Goal: Information Seeking & Learning: Find specific fact

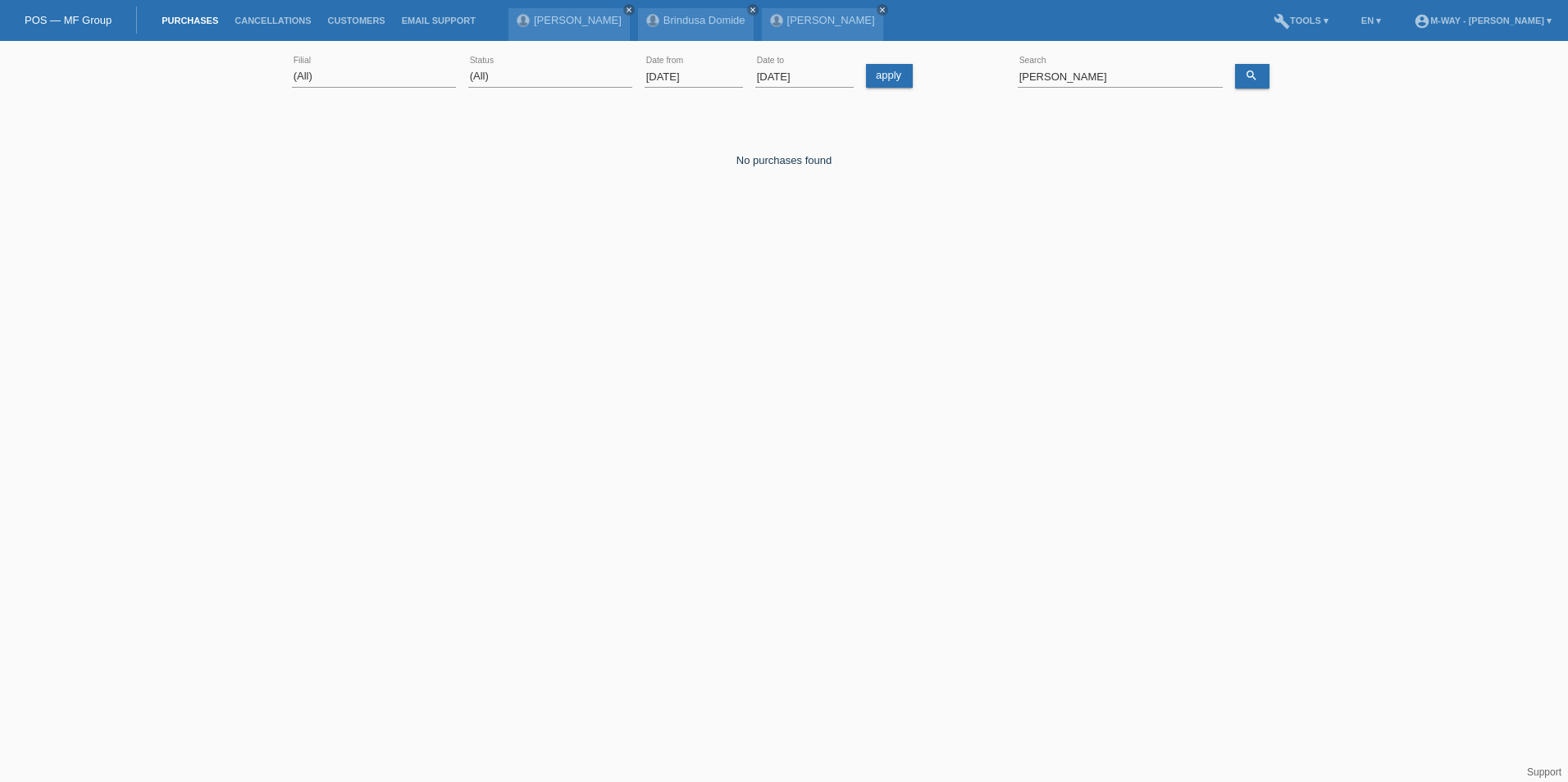
click at [1089, 79] on input "[PERSON_NAME]" at bounding box center [1120, 76] width 205 height 20
click at [1256, 75] on icon "search" at bounding box center [1251, 75] width 13 height 13
click at [1077, 76] on input "[PERSON_NAME]" at bounding box center [1120, 76] width 205 height 20
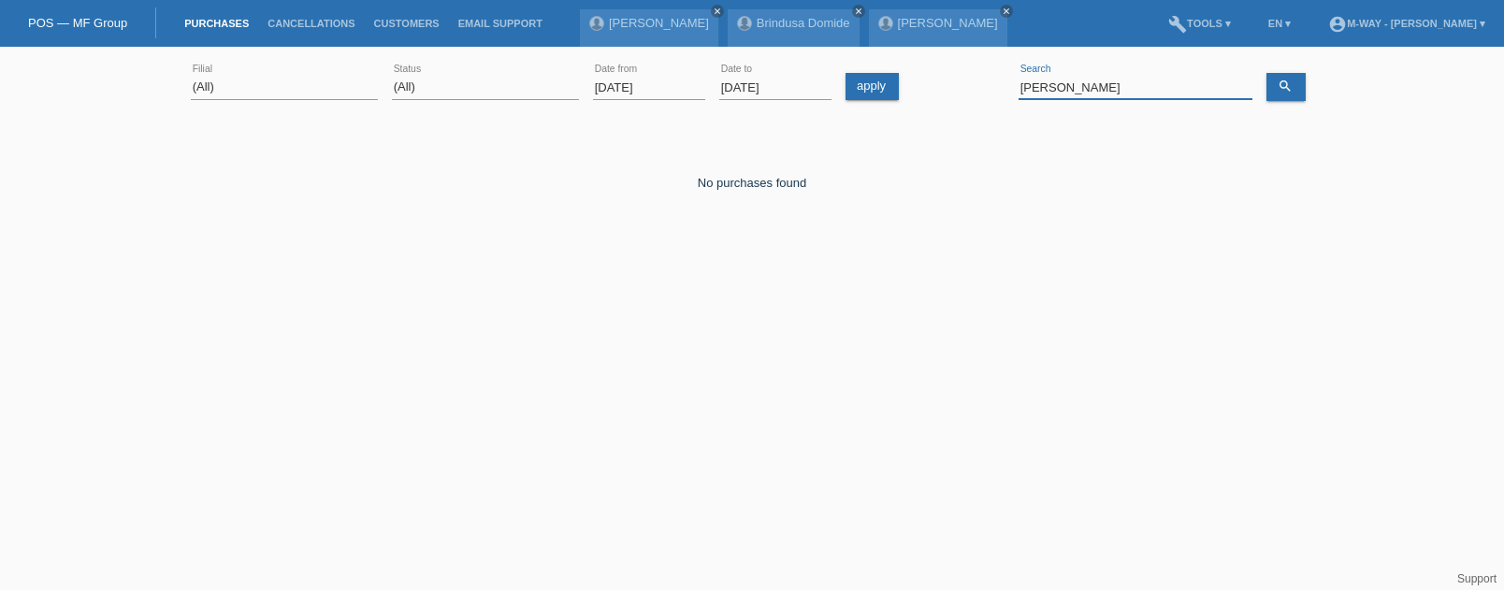
click at [1084, 83] on input "[PERSON_NAME]" at bounding box center [1136, 87] width 234 height 23
drag, startPoint x: 1118, startPoint y: 86, endPoint x: 952, endPoint y: 79, distance: 165.7
click at [952, 79] on div "(All) [PERSON_NAME] Passion Vélo SàRL [GEOGRAPHIC_DATA] [GEOGRAPHIC_DATA] [GEOG…" at bounding box center [752, 88] width 1123 height 64
type input "[PERSON_NAME]"
click at [636, 86] on input "[DATE]" at bounding box center [649, 87] width 112 height 23
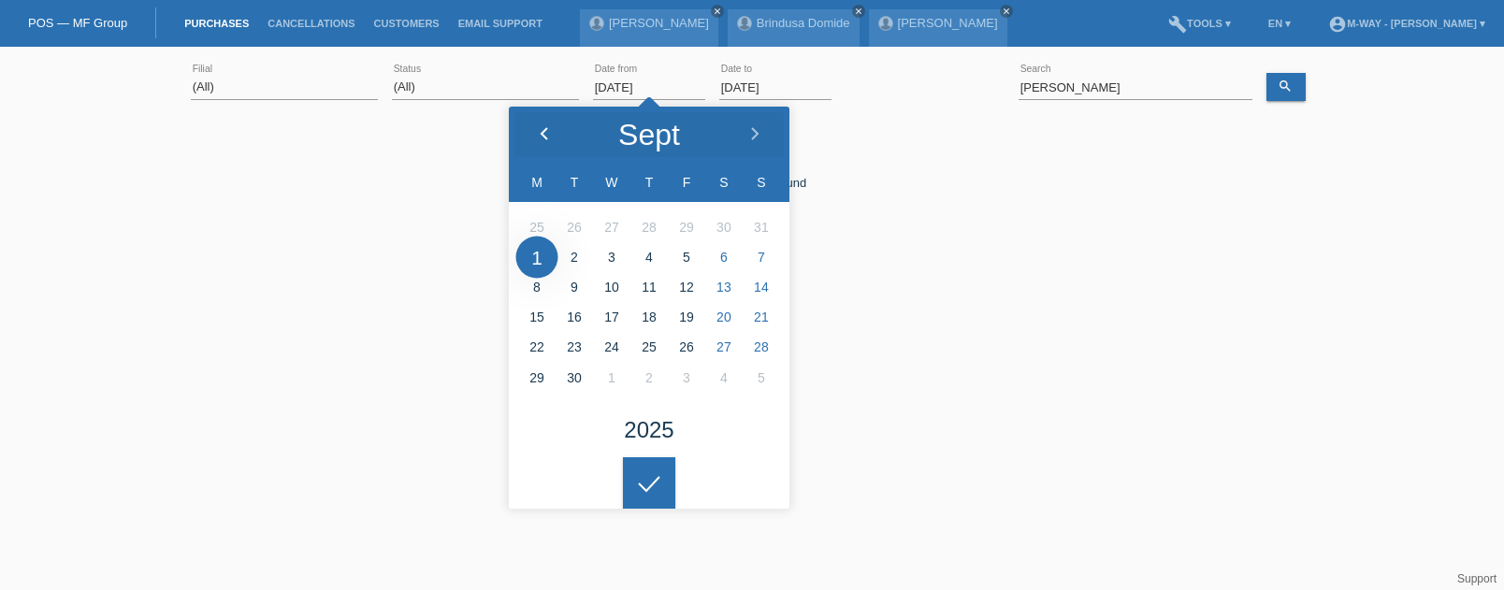
click at [550, 136] on icon at bounding box center [544, 134] width 15 height 15
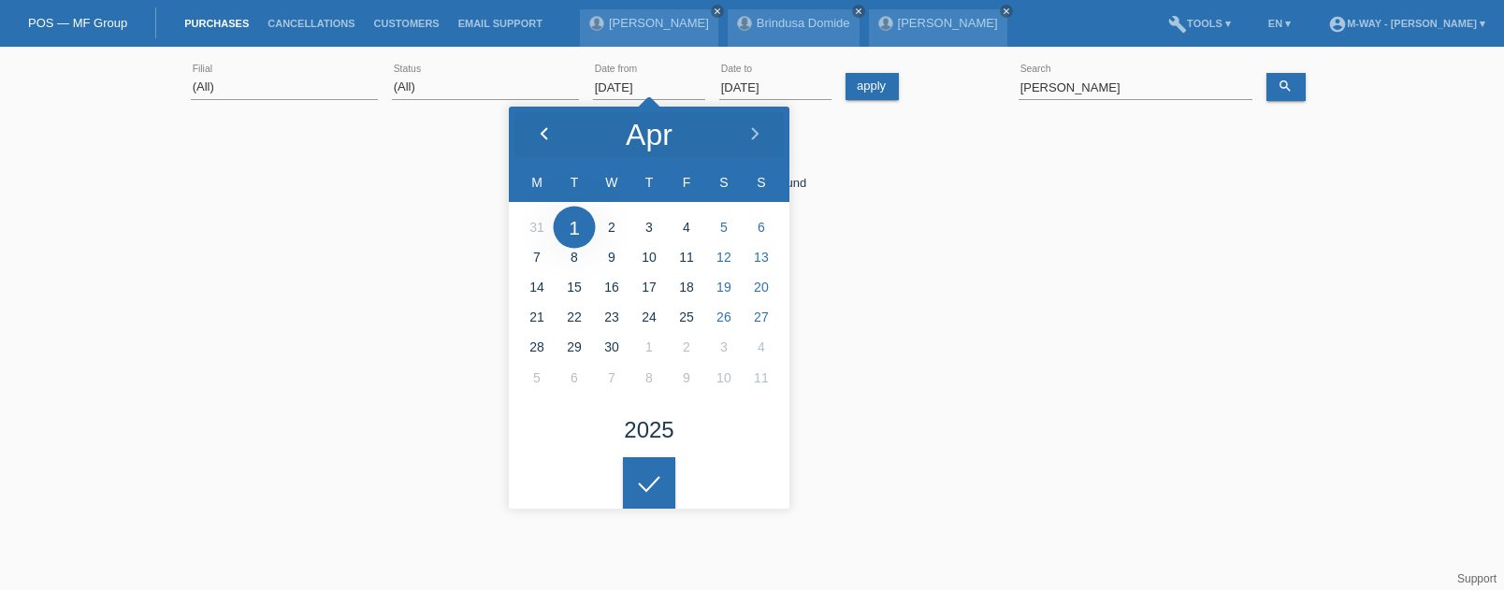
click at [550, 136] on icon at bounding box center [544, 134] width 15 height 15
type input "01.03.2025"
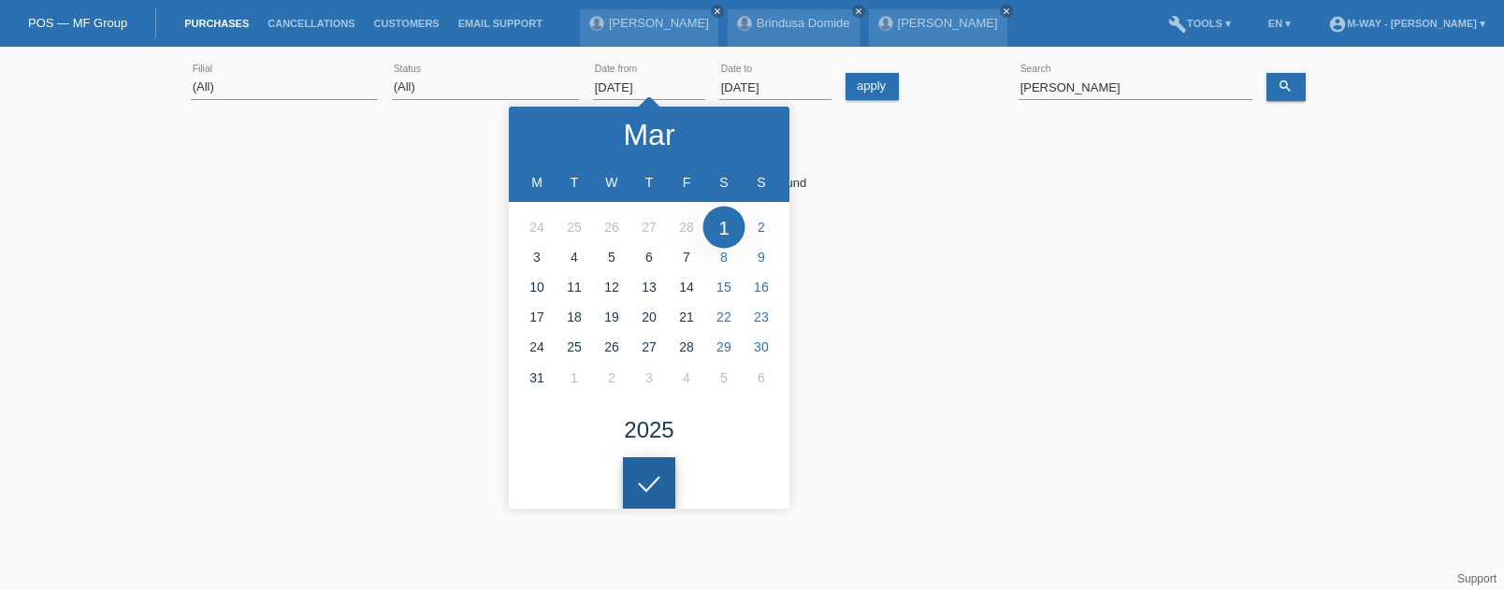
click at [656, 481] on icon at bounding box center [649, 484] width 30 height 17
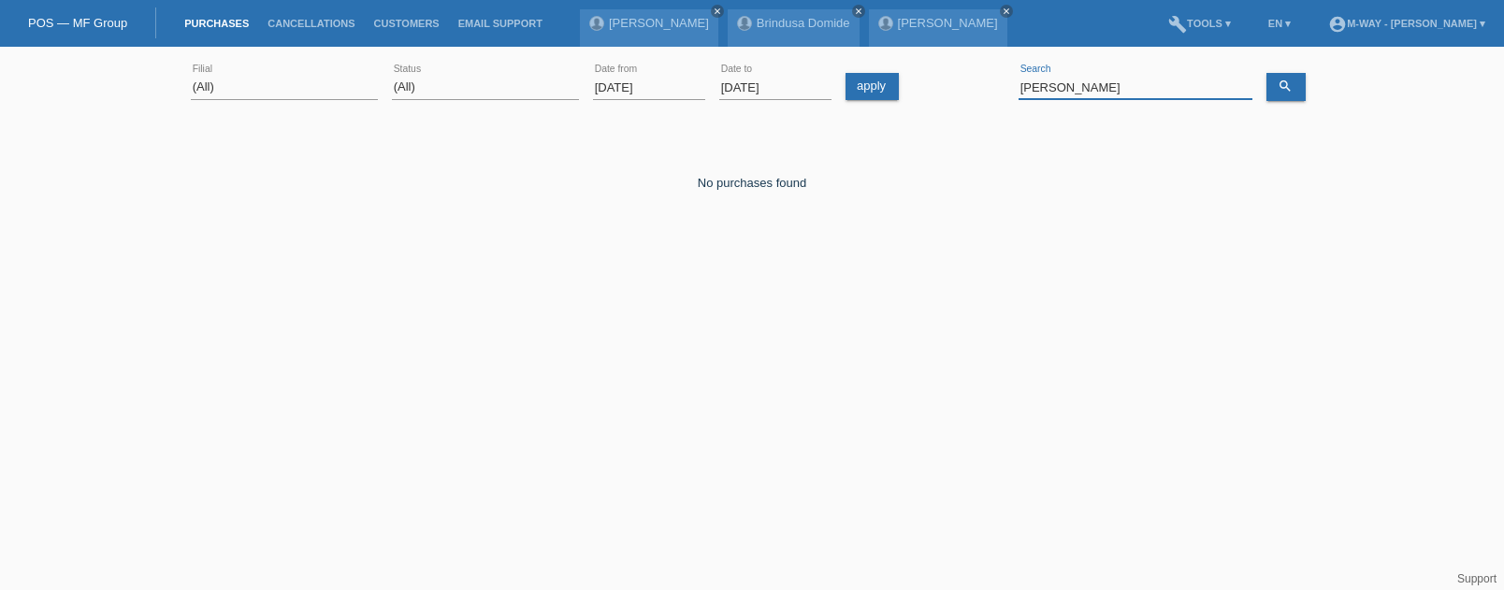
drag, startPoint x: 1106, startPoint y: 80, endPoint x: 948, endPoint y: 80, distance: 158.1
click at [948, 80] on div "(All) [PERSON_NAME] Passion Vélo SàRL [GEOGRAPHIC_DATA] [GEOGRAPHIC_DATA] [GEOG…" at bounding box center [752, 88] width 1123 height 64
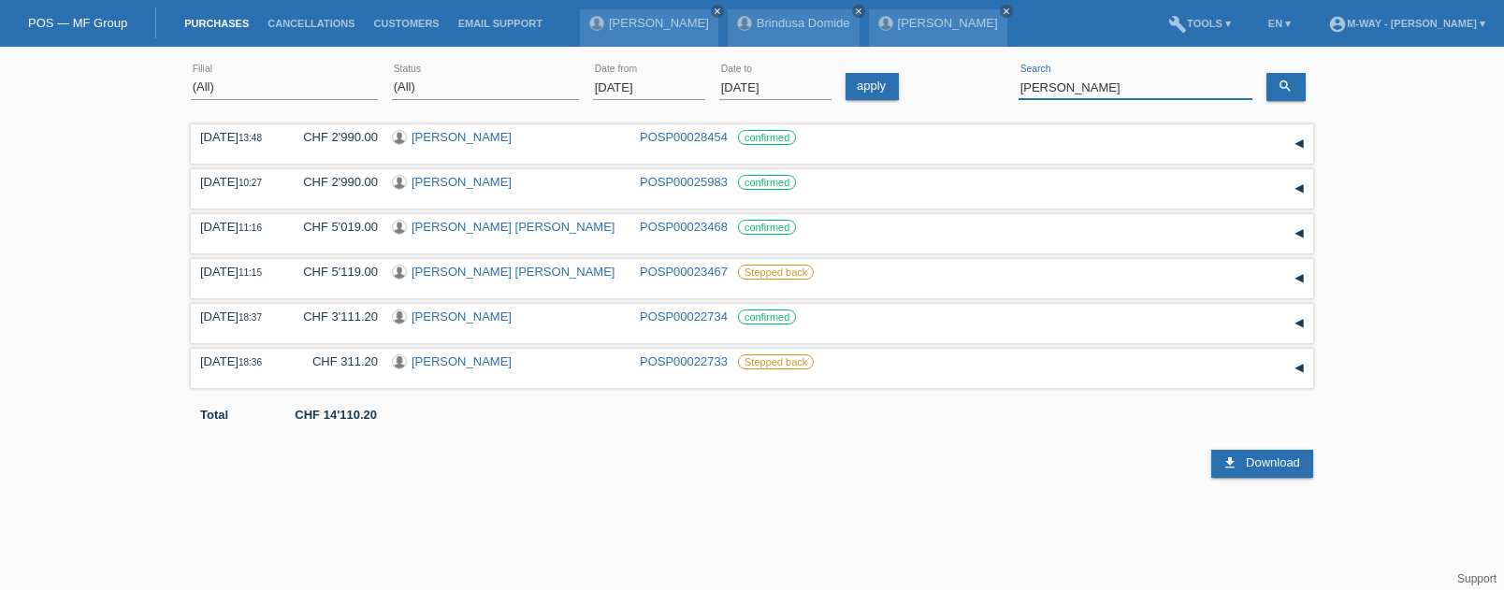
drag, startPoint x: 1106, startPoint y: 88, endPoint x: 929, endPoint y: 76, distance: 177.2
click at [929, 76] on div "(All) [PERSON_NAME] Passion Vélo SàRL [GEOGRAPHIC_DATA] [GEOGRAPHIC_DATA] [GEOG…" at bounding box center [752, 88] width 1123 height 64
type input "schulz"
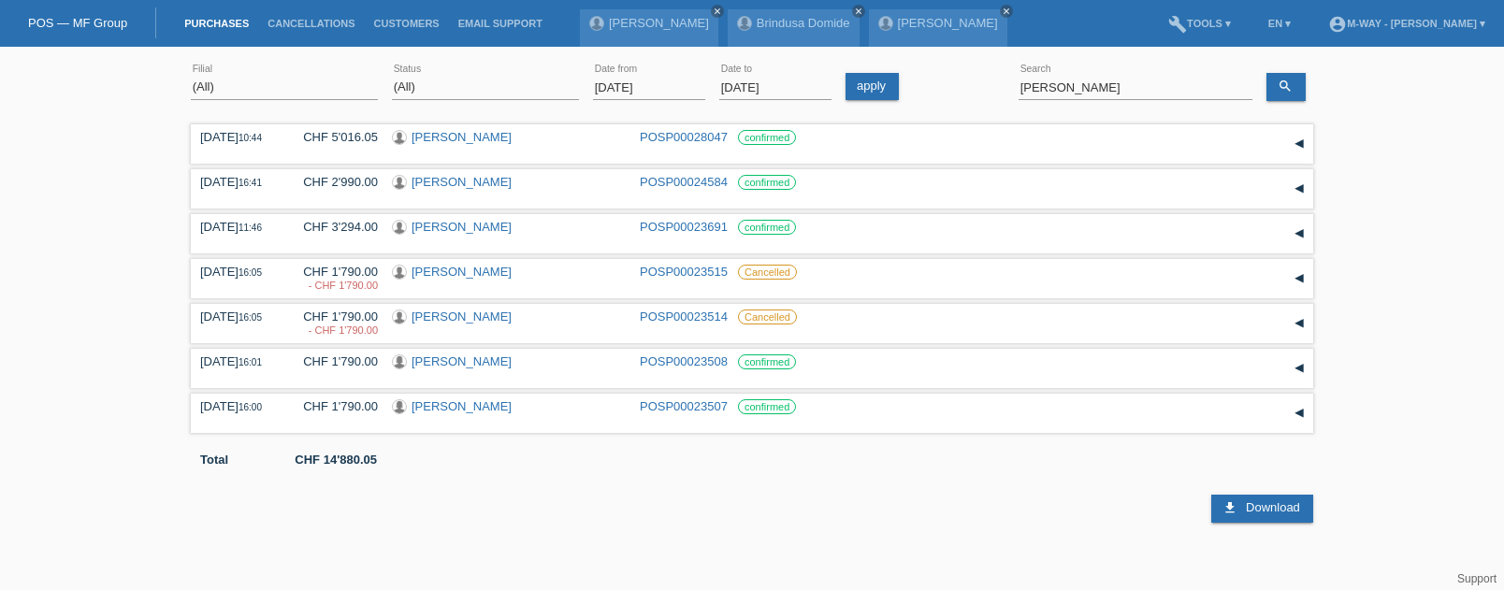
click at [798, 510] on div "download Download" at bounding box center [752, 495] width 1123 height 56
click at [682, 523] on html "POS — MF Group Purchases Cancellations Customers Email Support Michel Ramthun c…" at bounding box center [752, 261] width 1504 height 523
